Goal: Task Accomplishment & Management: Use online tool/utility

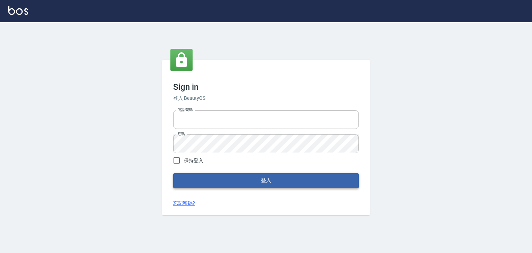
type input "6430581"
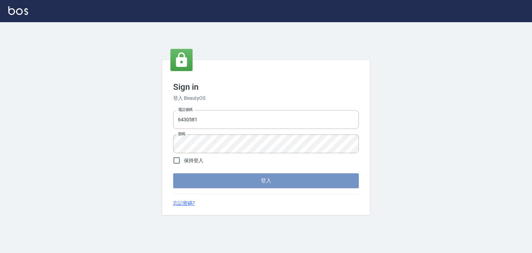
click at [230, 188] on div "Sign in 登入 BeautyOS 電話號碼 [PHONE_NUMBER] 電話號碼 密碼 密碼 保持登入 登入 忘記密碼?" at bounding box center [266, 137] width 208 height 155
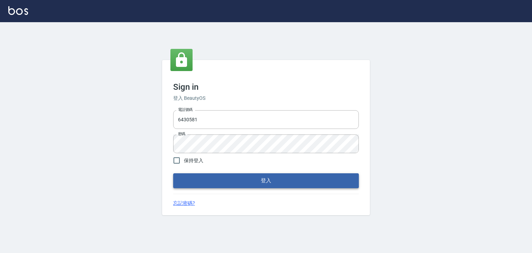
click at [273, 175] on button "登入" at bounding box center [266, 180] width 186 height 15
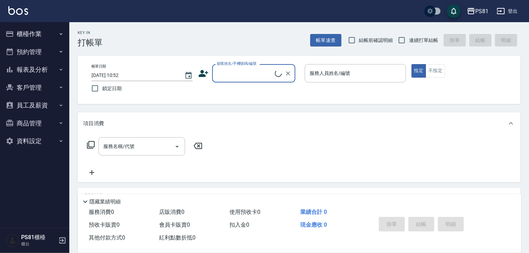
click at [12, 30] on icon "button" at bounding box center [10, 34] width 8 height 8
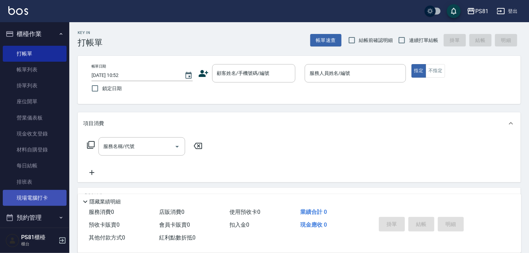
click at [37, 195] on link "現場電腦打卡" at bounding box center [35, 198] width 64 height 16
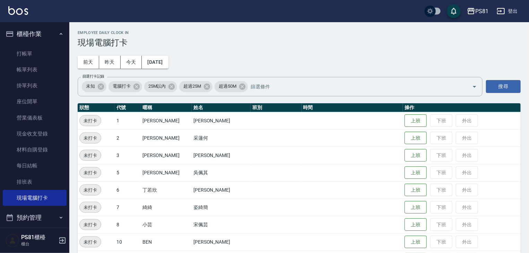
scroll to position [35, 0]
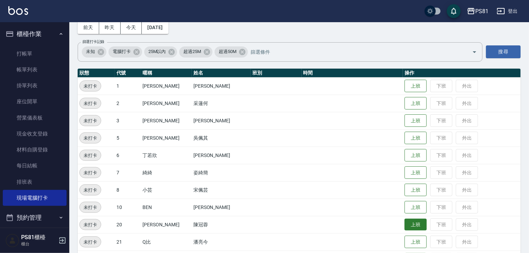
click at [411, 224] on button "上班" at bounding box center [415, 225] width 22 height 12
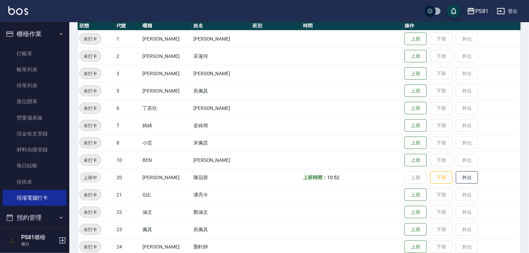
scroll to position [139, 0]
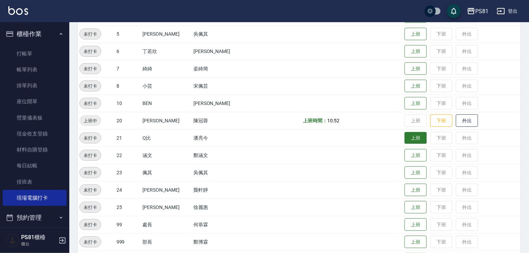
click at [404, 138] on button "上班" at bounding box center [415, 138] width 22 height 12
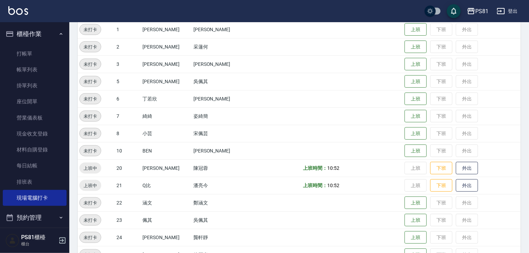
scroll to position [69, 0]
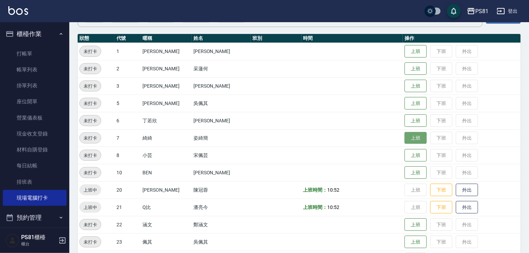
click at [406, 139] on button "上班" at bounding box center [415, 138] width 22 height 12
